Goal: Task Accomplishment & Management: Manage account settings

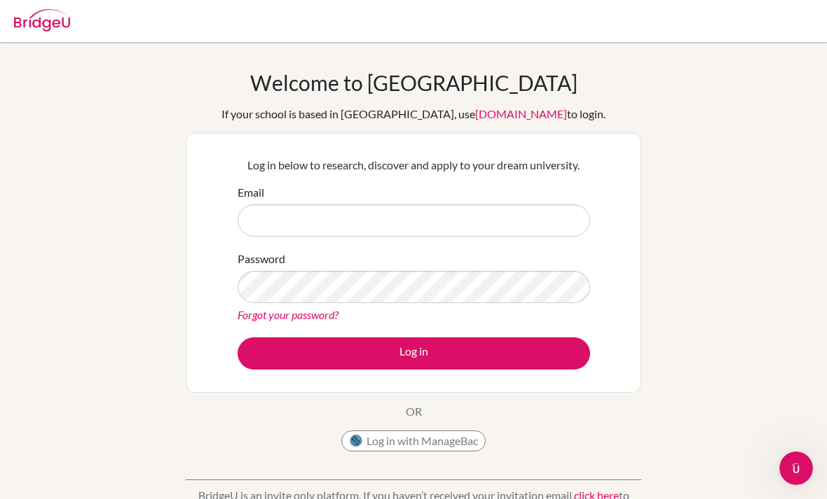
click at [527, 198] on div "Email" at bounding box center [413, 210] width 352 height 53
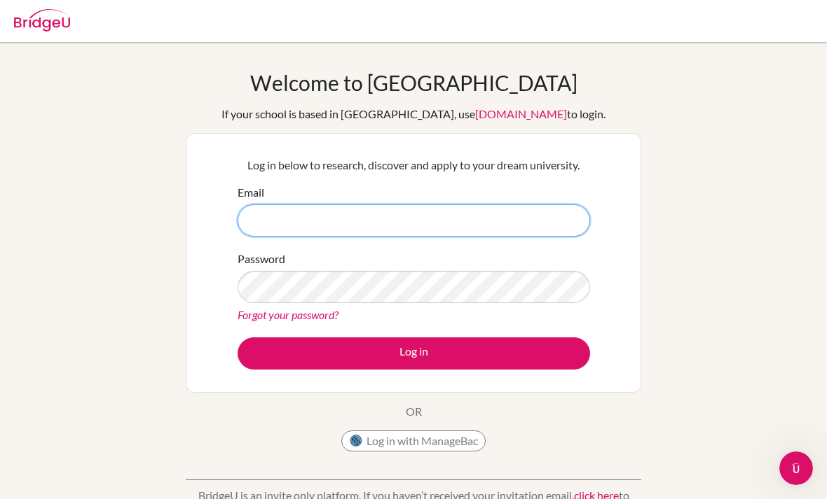
click at [523, 214] on input "Email" at bounding box center [413, 221] width 352 height 32
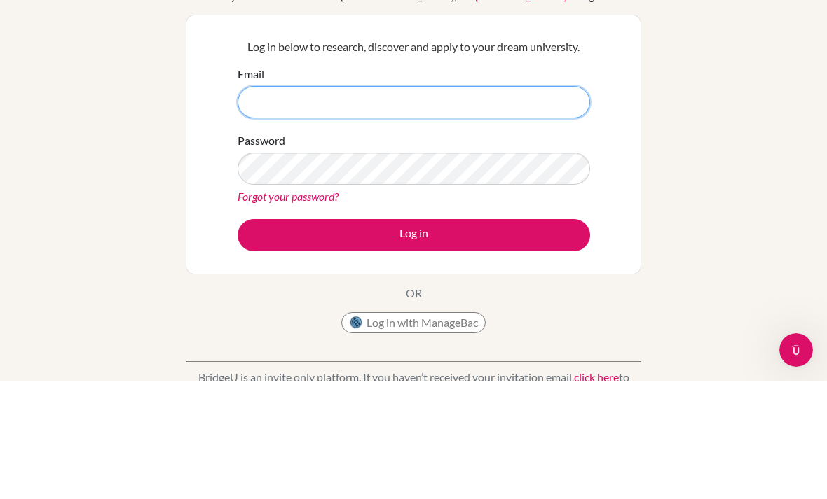
type input "k"
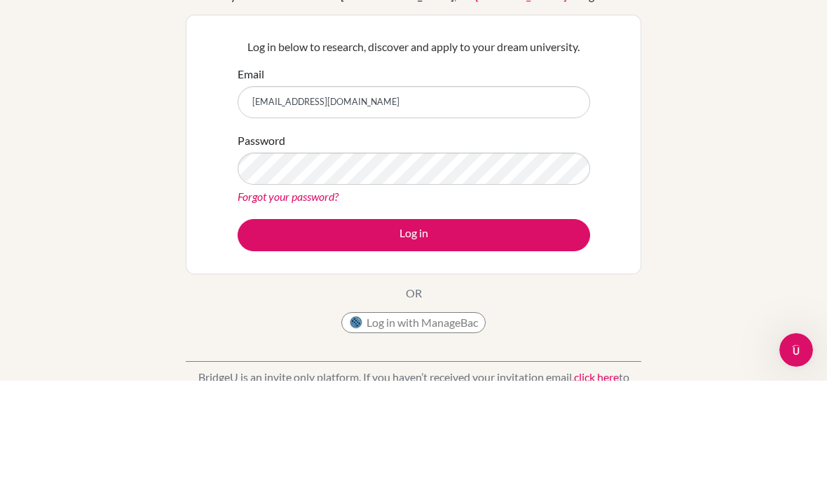
scroll to position [118, 0]
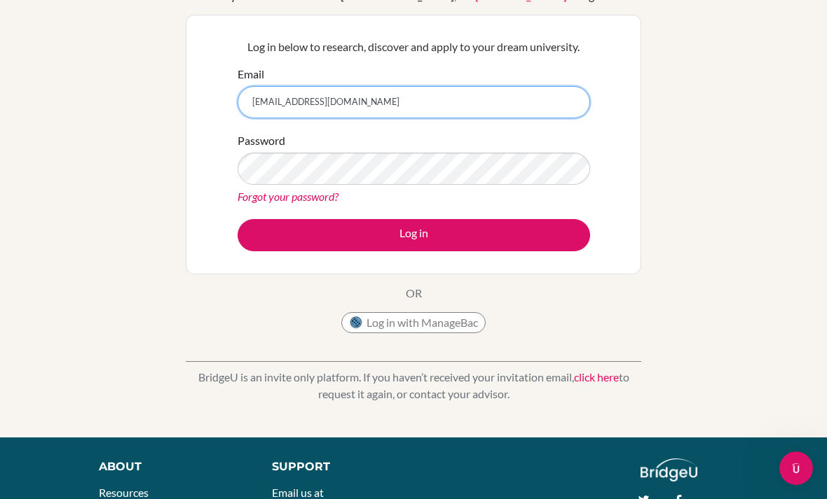
type input "mktazi@cas.ac.ma"
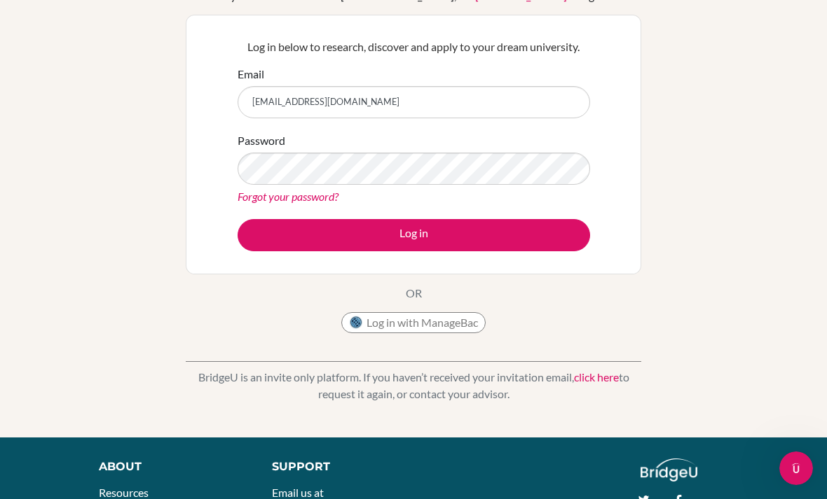
click at [264, 202] on link "Forgot your password?" at bounding box center [287, 196] width 101 height 13
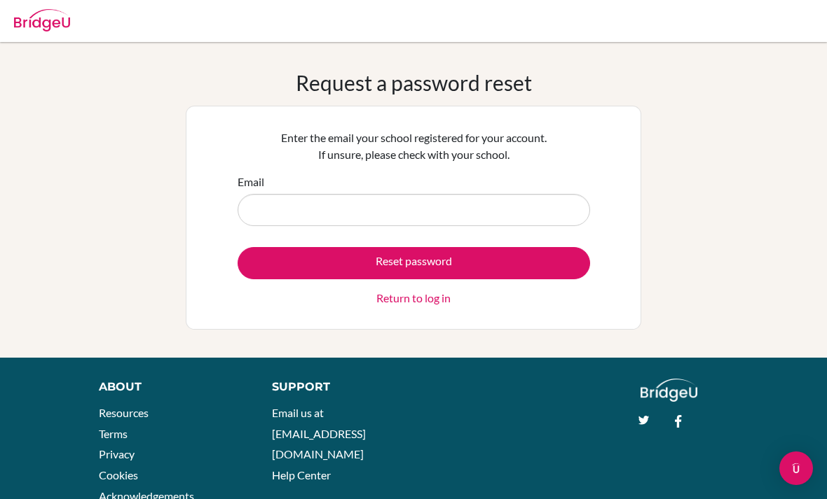
click at [524, 200] on input "Email" at bounding box center [413, 210] width 352 height 32
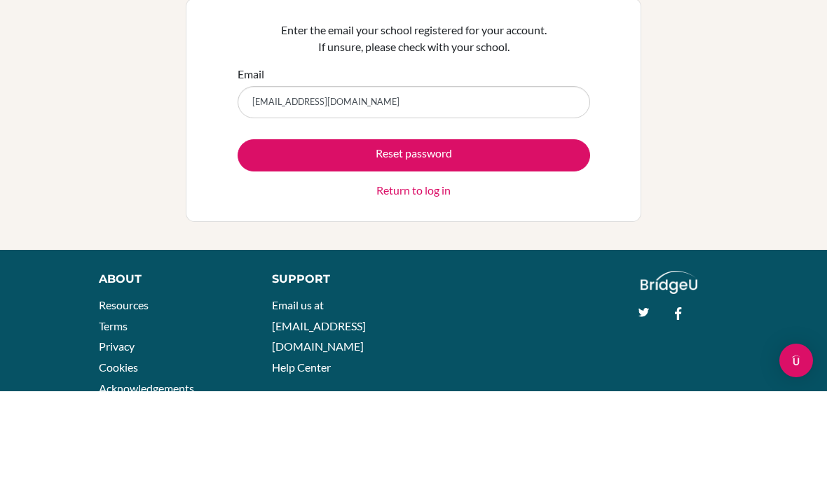
type input "mktazi@cas.ac.ma"
click at [539, 247] on button "Reset password" at bounding box center [413, 263] width 352 height 32
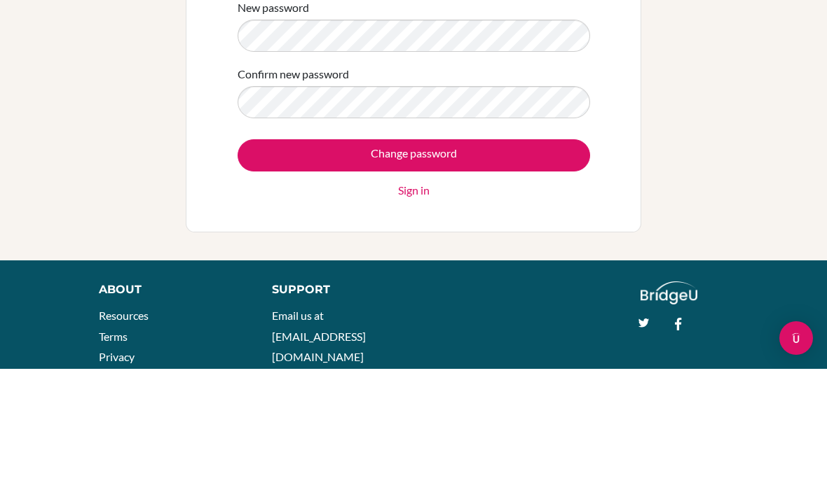
click at [544, 270] on input "Change password" at bounding box center [413, 286] width 352 height 32
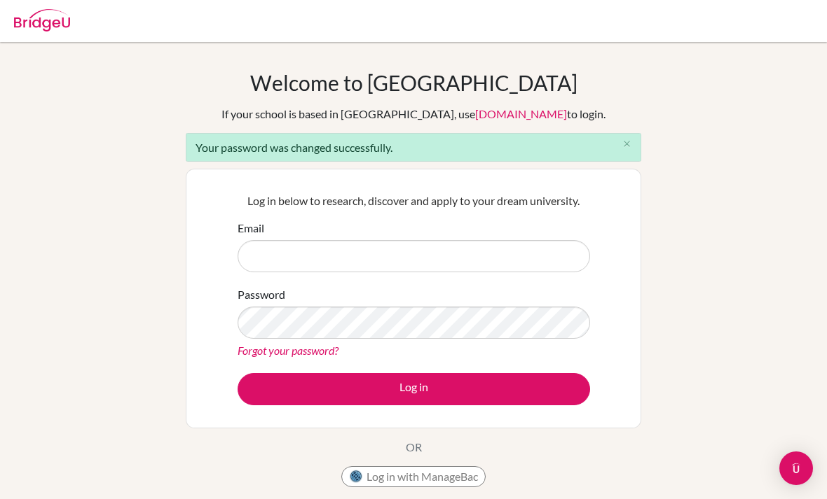
click at [514, 255] on input "Email" at bounding box center [413, 256] width 352 height 32
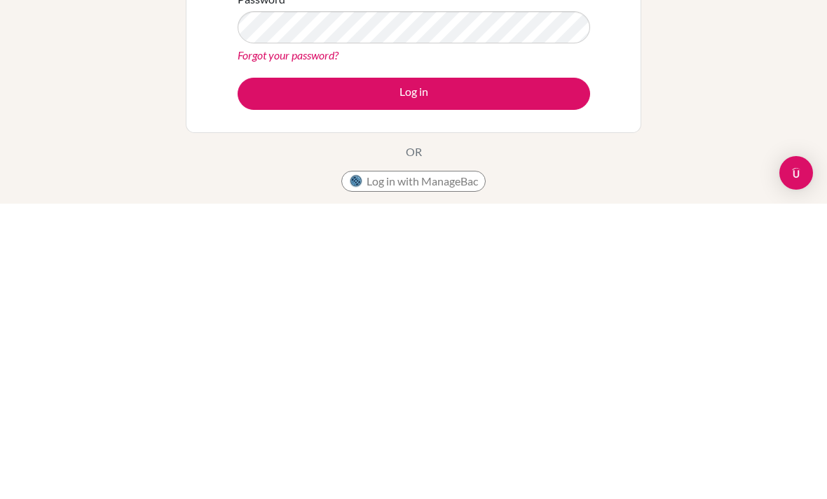
scroll to position [1, 0]
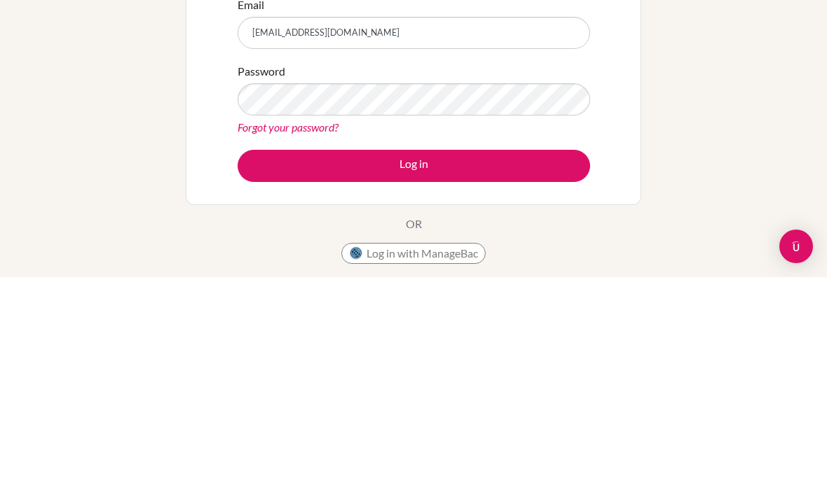
type input "[EMAIL_ADDRESS][DOMAIN_NAME]"
click at [347, 372] on button "Log in" at bounding box center [413, 388] width 352 height 32
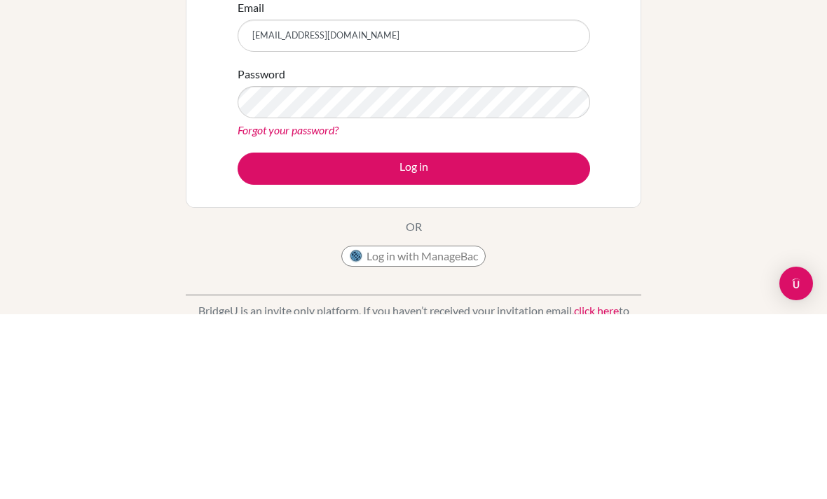
click at [354, 338] on button "Log in" at bounding box center [413, 354] width 352 height 32
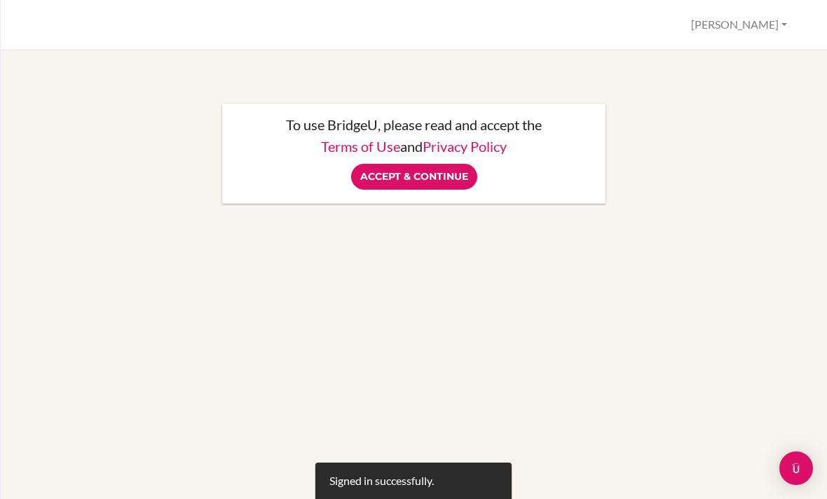
click at [453, 184] on input "Accept & Continue" at bounding box center [414, 177] width 126 height 26
